Goal: Find specific page/section: Find specific page/section

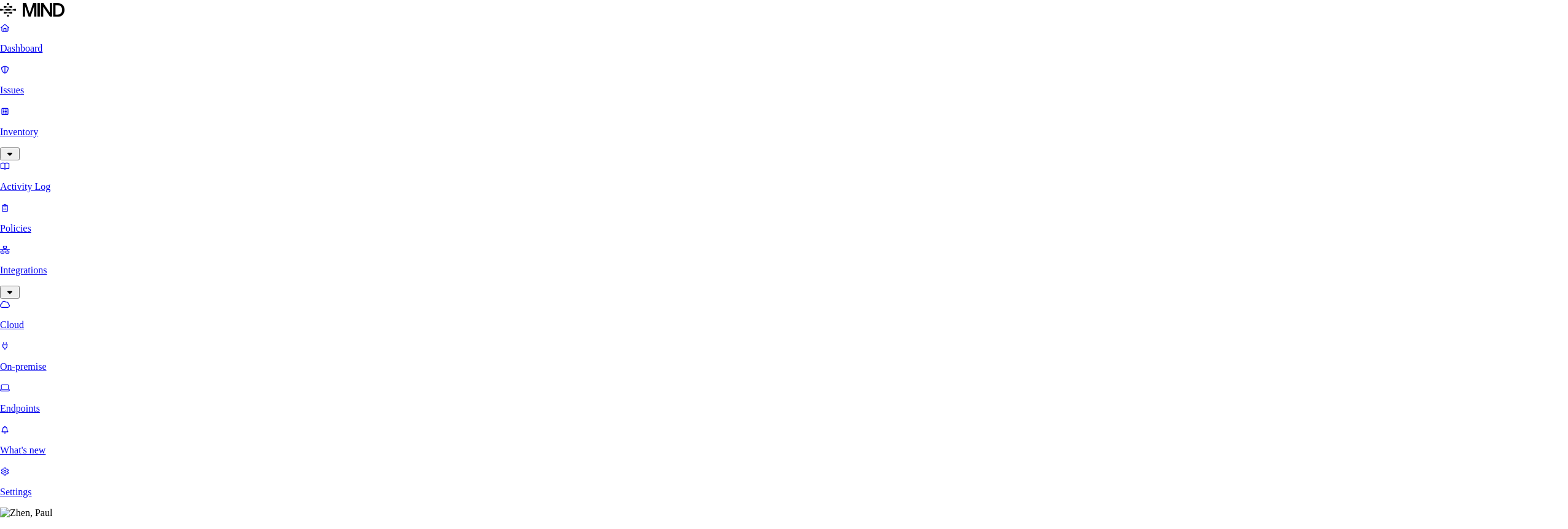
click at [47, 366] on p "On-premise" at bounding box center [784, 372] width 1558 height 11
click at [52, 408] on p "Endpoints" at bounding box center [784, 413] width 1558 height 11
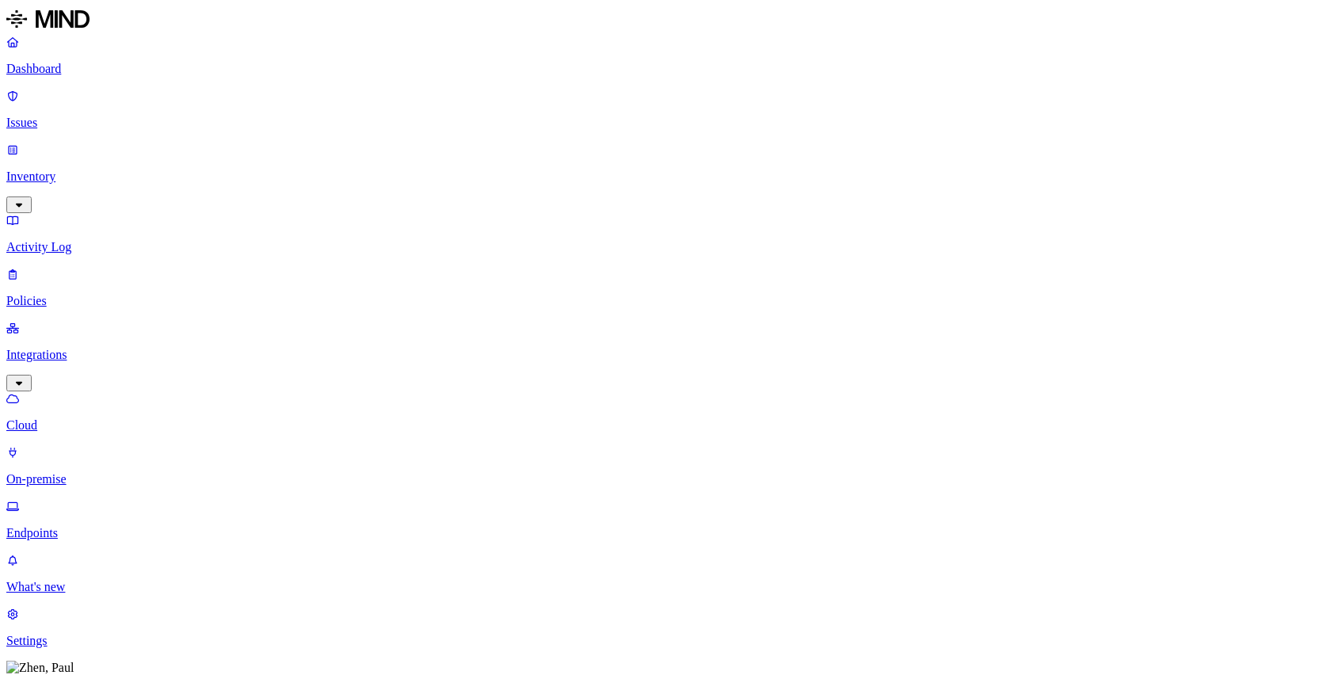
scroll to position [441, 0]
